Goal: Information Seeking & Learning: Learn about a topic

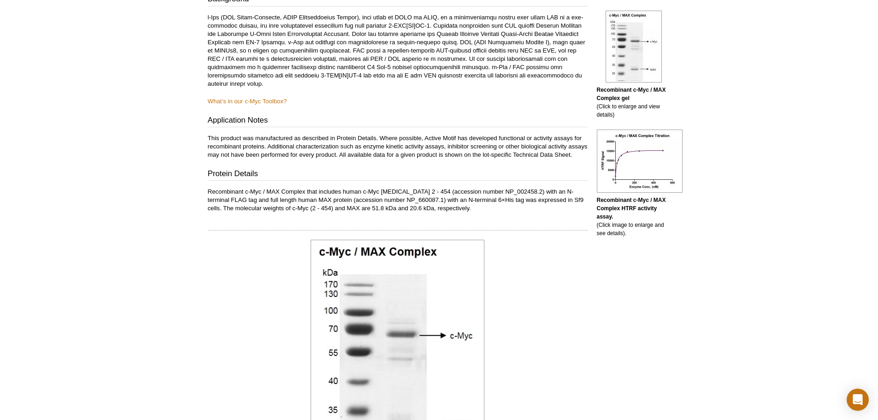
scroll to position [171, 0]
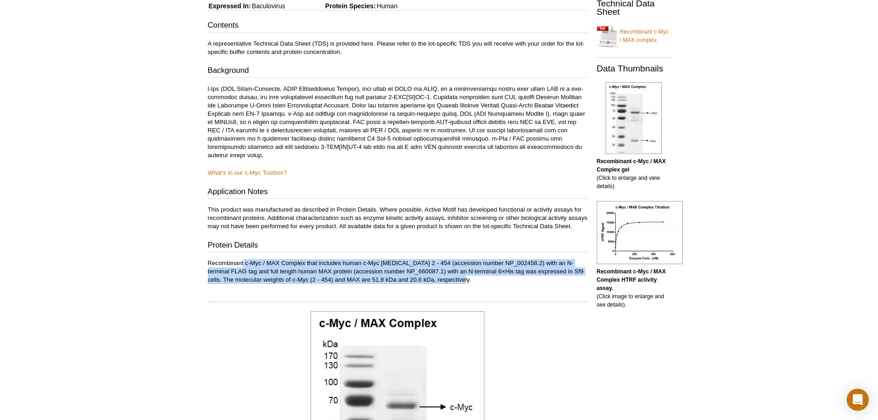
drag, startPoint x: 244, startPoint y: 273, endPoint x: 460, endPoint y: 287, distance: 216.2
click at [460, 284] on p "Recombinant c-Myc / MAX Complex that includes human c-Myc [MEDICAL_DATA] 2 - 45…" at bounding box center [398, 271] width 380 height 25
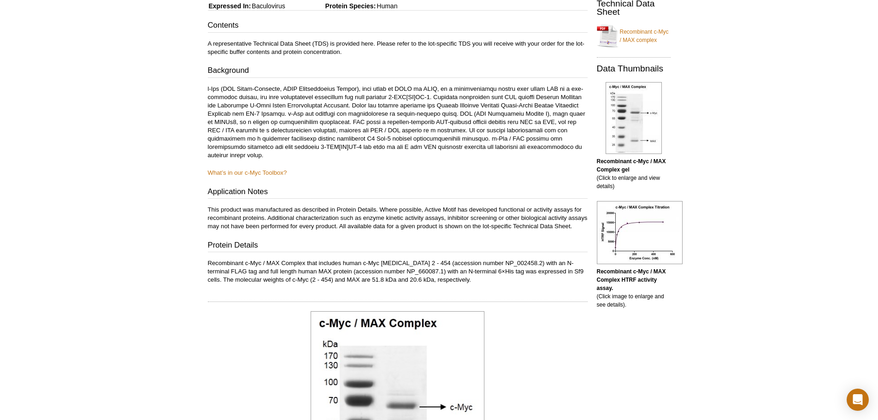
click at [385, 253] on h3 "Protein Details" at bounding box center [398, 246] width 380 height 13
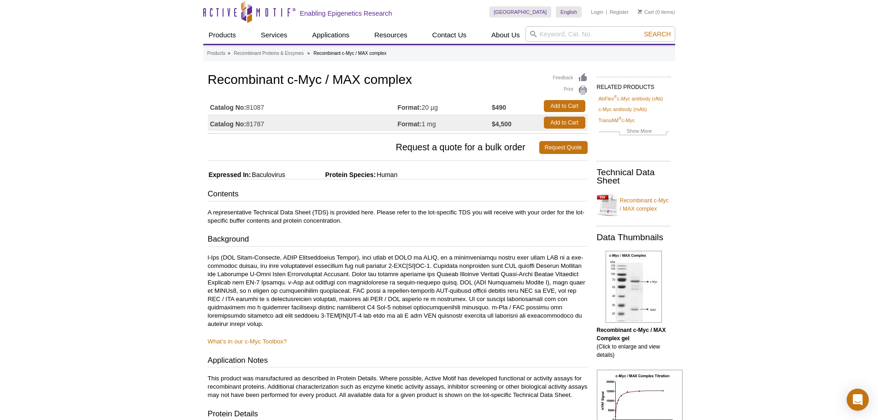
scroll to position [0, 0]
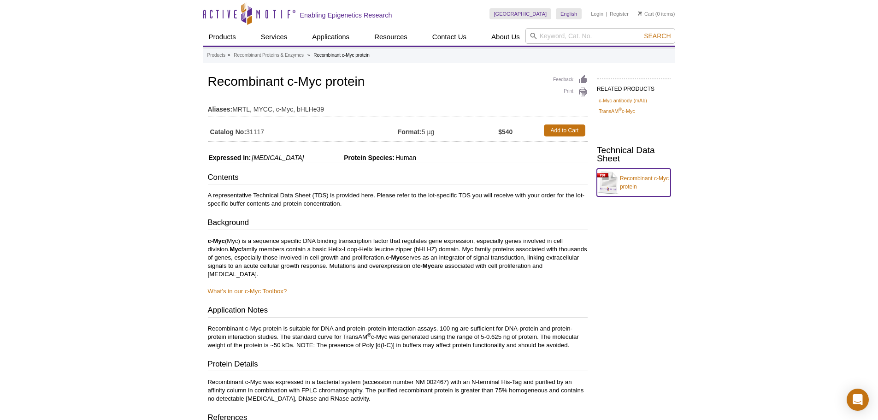
click at [626, 177] on link "Recombinant c-Myc protein" at bounding box center [634, 183] width 74 height 28
